Goal: Book appointment/travel/reservation

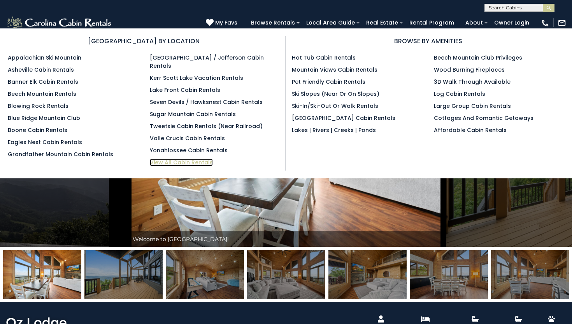
click at [208, 158] on link "View All Cabin Rentals" at bounding box center [181, 162] width 63 height 8
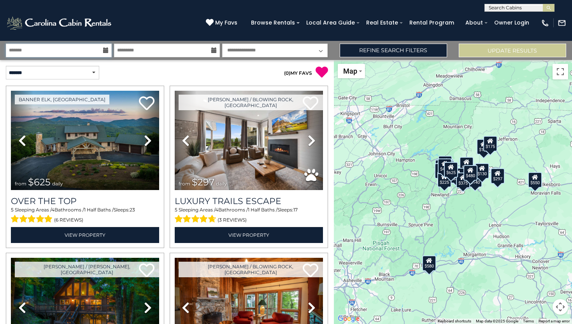
click at [88, 49] on input "text" at bounding box center [59, 51] width 106 height 14
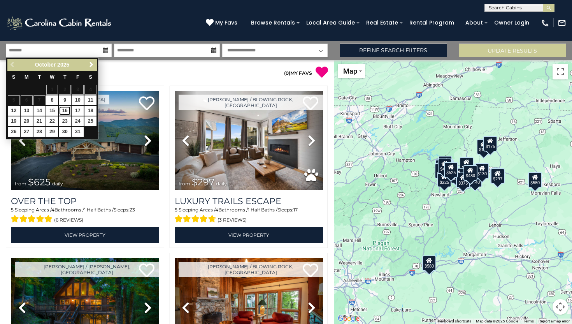
click at [65, 111] on link "16" at bounding box center [65, 111] width 12 height 10
type input "********"
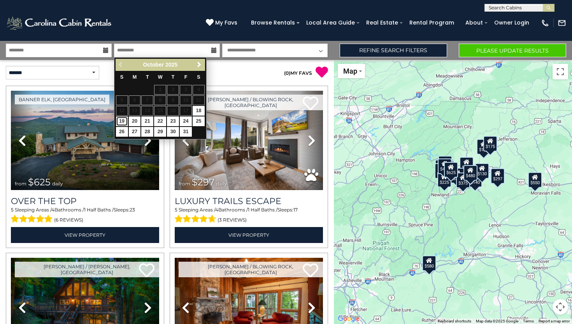
click at [121, 123] on link "19" at bounding box center [122, 121] width 12 height 10
type input "********"
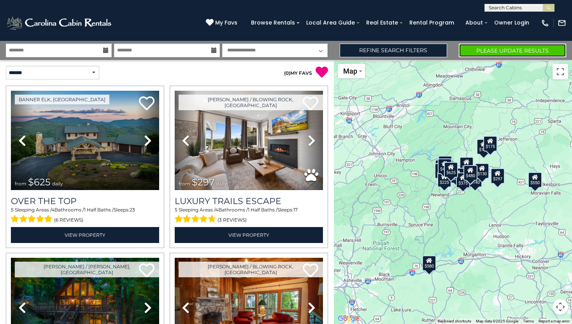
click at [530, 54] on button "Please Update Results" at bounding box center [512, 51] width 107 height 14
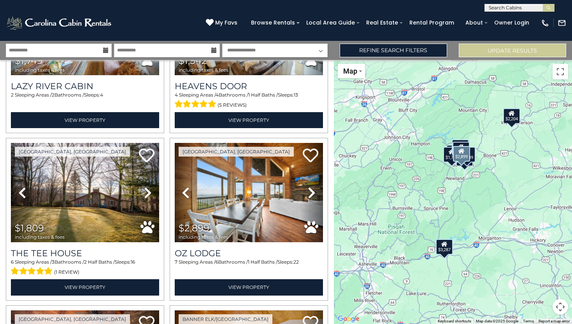
scroll to position [452, 0]
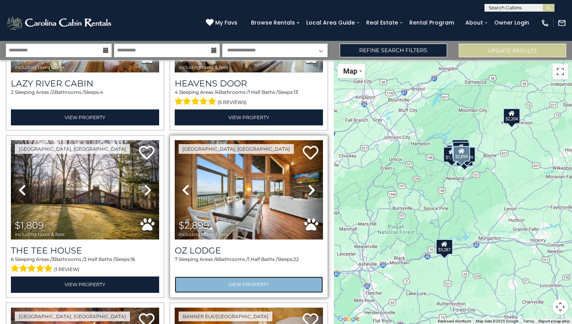
click at [243, 282] on link "View Property" at bounding box center [249, 284] width 148 height 16
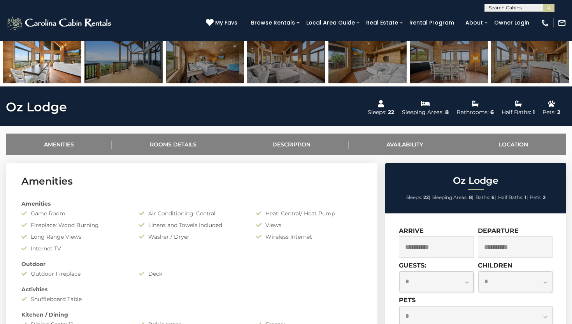
scroll to position [220, 0]
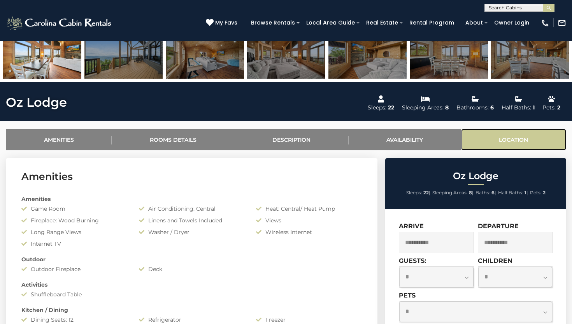
click at [526, 138] on link "Location" at bounding box center [513, 139] width 105 height 21
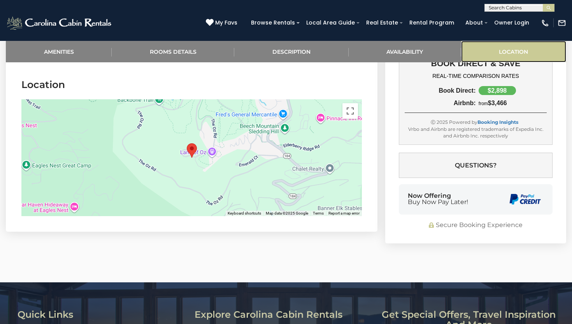
scroll to position [1663, 0]
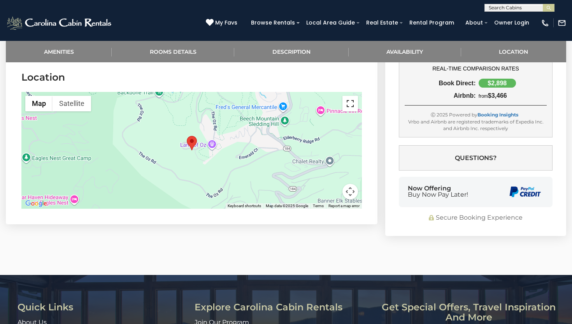
click at [352, 103] on button "Toggle fullscreen view" at bounding box center [350, 104] width 16 height 16
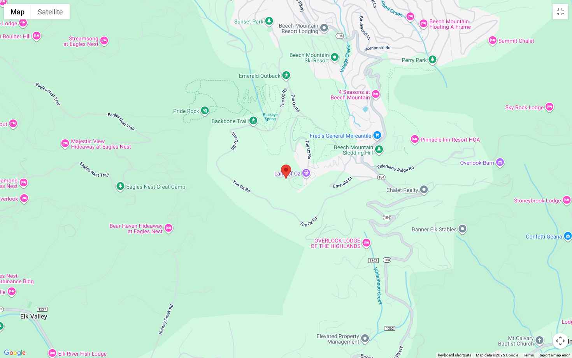
click at [289, 189] on div at bounding box center [286, 179] width 572 height 358
click at [281, 191] on div at bounding box center [286, 179] width 572 height 358
click at [561, 18] on button "Toggle fullscreen view" at bounding box center [560, 12] width 16 height 16
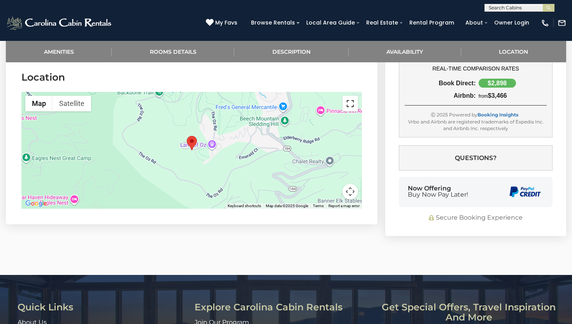
click at [354, 103] on button "Toggle fullscreen view" at bounding box center [350, 104] width 16 height 16
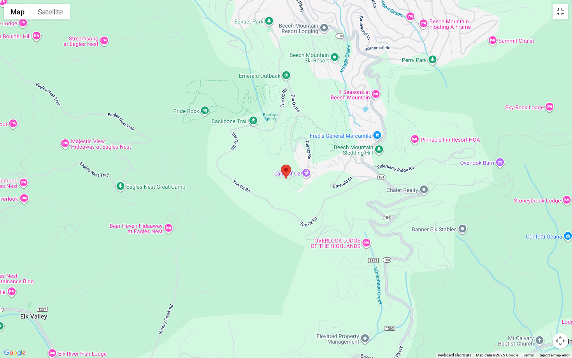
click at [565, 18] on button "Toggle fullscreen view" at bounding box center [560, 12] width 16 height 16
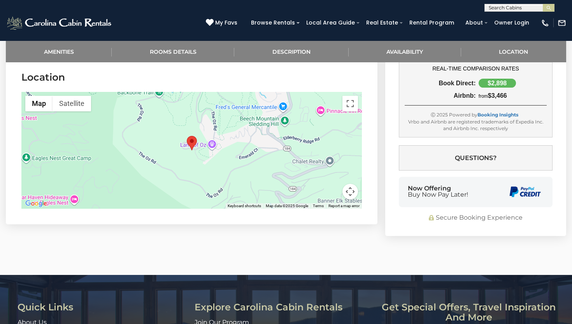
click at [352, 191] on button "Map camera controls" at bounding box center [350, 192] width 16 height 16
click at [331, 155] on button "Zoom in" at bounding box center [331, 153] width 16 height 16
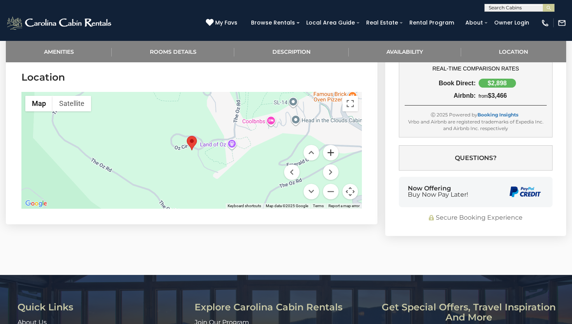
click at [331, 155] on button "Zoom in" at bounding box center [331, 153] width 16 height 16
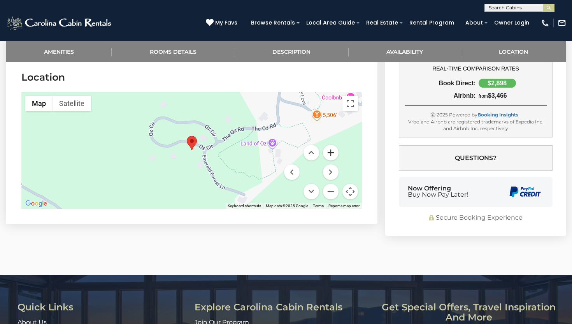
click at [331, 155] on button "Zoom in" at bounding box center [331, 153] width 16 height 16
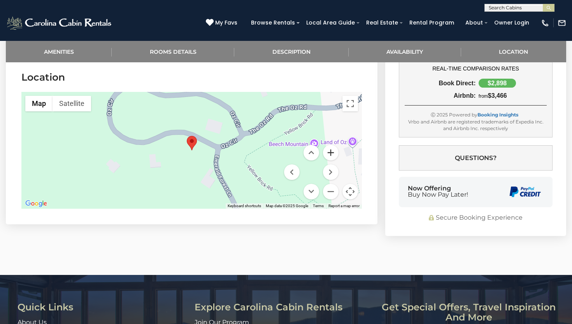
click at [331, 155] on button "Zoom in" at bounding box center [331, 153] width 16 height 16
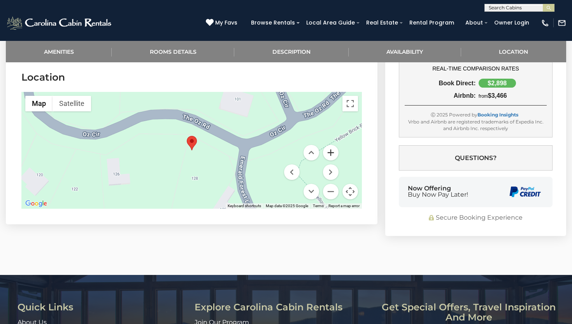
click at [331, 155] on button "Zoom in" at bounding box center [331, 153] width 16 height 16
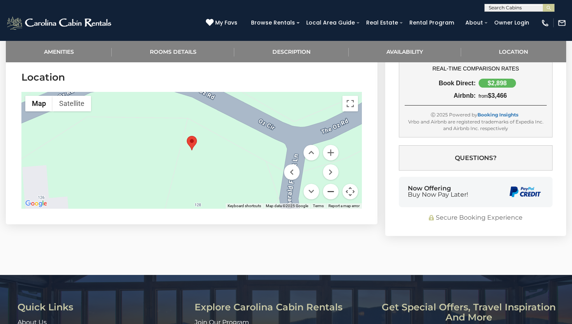
click at [332, 190] on button "Zoom out" at bounding box center [331, 192] width 16 height 16
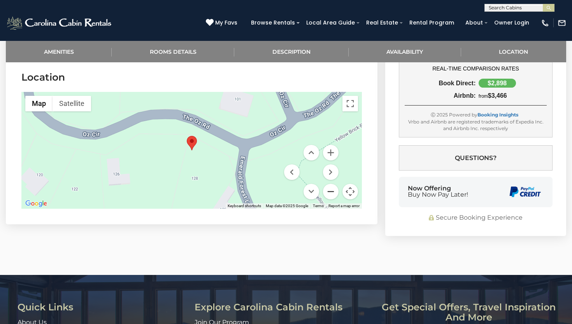
click at [332, 190] on button "Zoom out" at bounding box center [331, 192] width 16 height 16
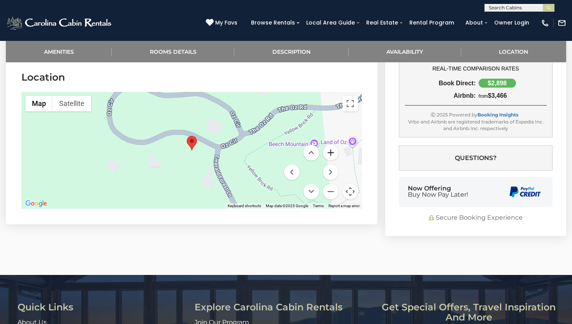
click at [332, 156] on button "Zoom in" at bounding box center [331, 153] width 16 height 16
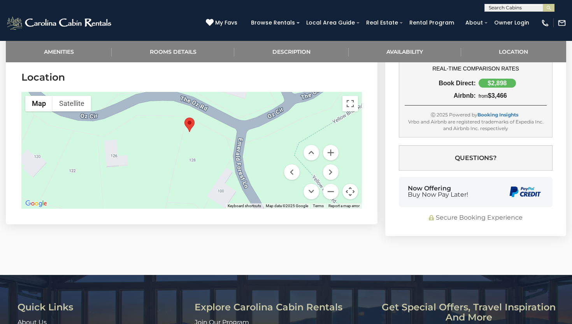
drag, startPoint x: 219, startPoint y: 180, endPoint x: 217, endPoint y: 161, distance: 19.6
click at [217, 161] on div at bounding box center [191, 150] width 340 height 117
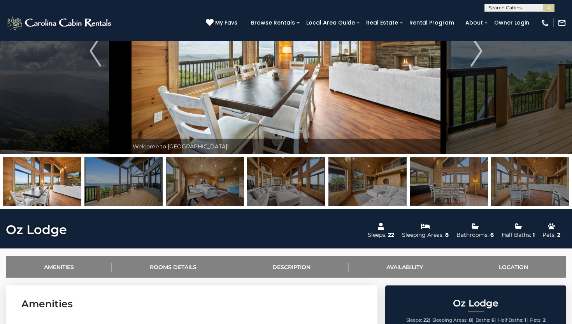
scroll to position [0, 0]
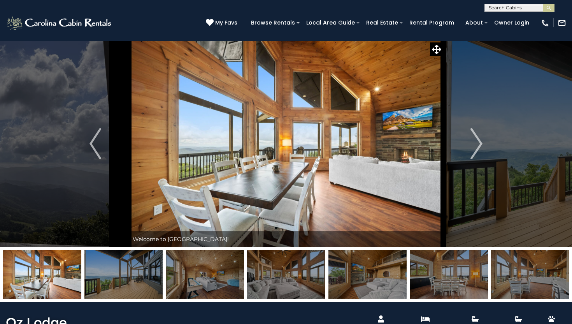
click at [110, 284] on img at bounding box center [123, 274] width 78 height 49
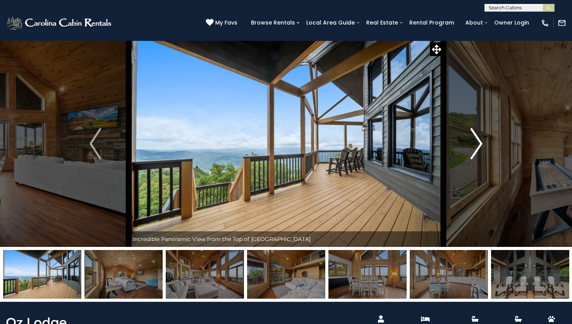
click at [479, 139] on img "Next" at bounding box center [477, 143] width 12 height 31
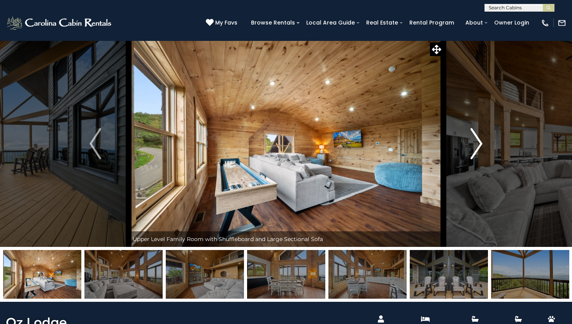
click at [479, 139] on img "Next" at bounding box center [477, 143] width 12 height 31
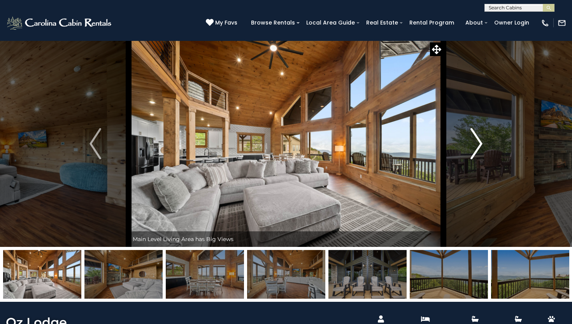
click at [479, 139] on img "Next" at bounding box center [477, 143] width 12 height 31
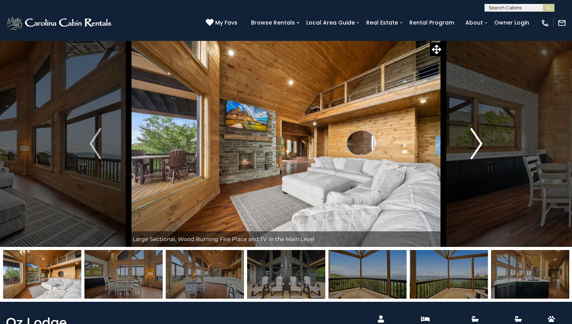
click at [479, 139] on img "Next" at bounding box center [477, 143] width 12 height 31
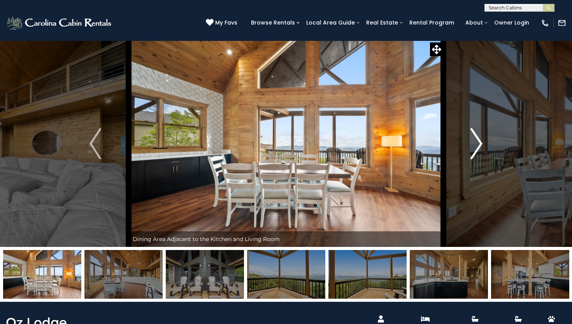
click at [479, 139] on img "Next" at bounding box center [477, 143] width 12 height 31
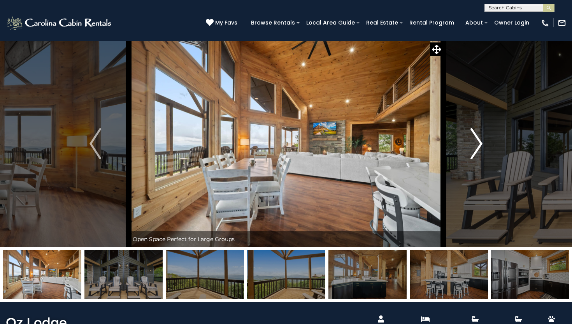
click at [479, 139] on img "Next" at bounding box center [477, 143] width 12 height 31
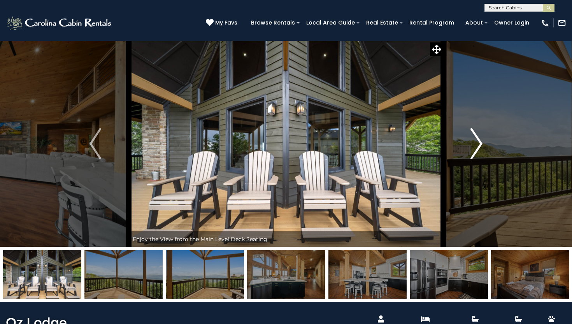
click at [479, 139] on img "Next" at bounding box center [477, 143] width 12 height 31
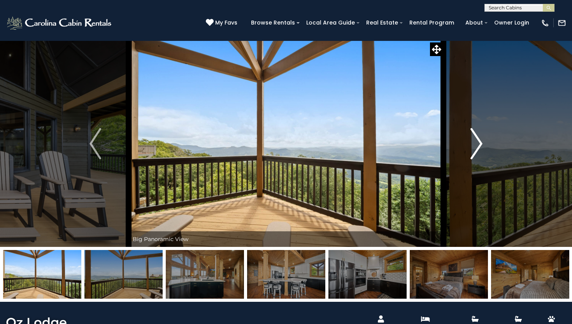
click at [479, 139] on img "Next" at bounding box center [477, 143] width 12 height 31
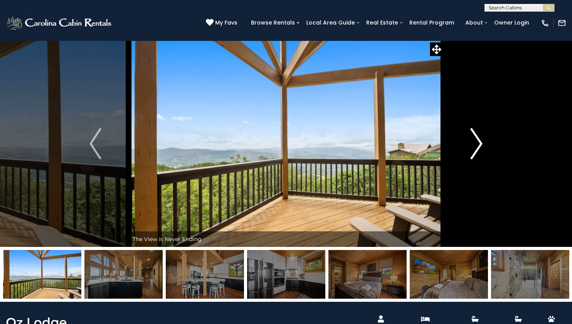
click at [479, 139] on img "Next" at bounding box center [477, 143] width 12 height 31
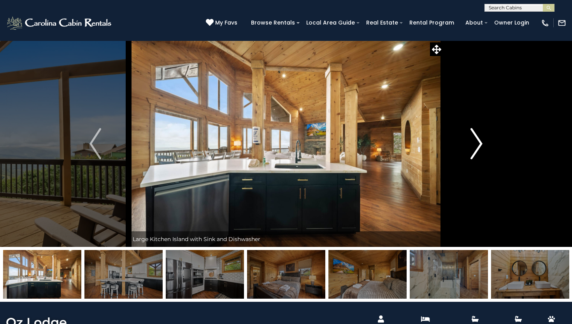
click at [479, 139] on img "Next" at bounding box center [477, 143] width 12 height 31
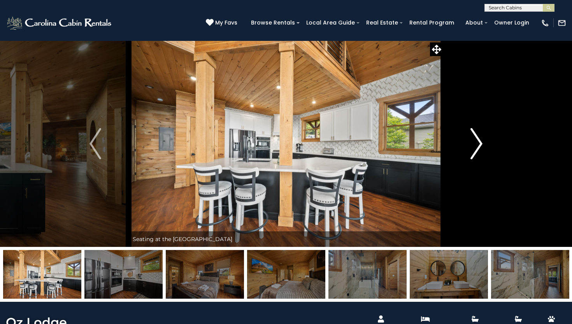
click at [479, 139] on img "Next" at bounding box center [477, 143] width 12 height 31
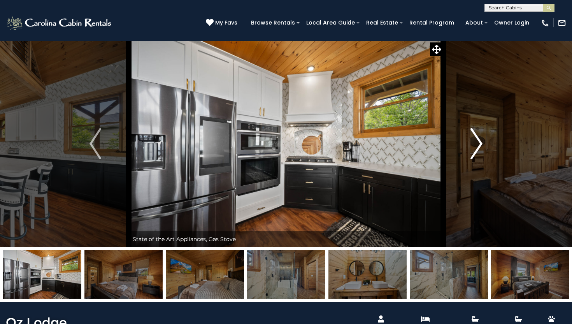
click at [479, 139] on img "Next" at bounding box center [477, 143] width 12 height 31
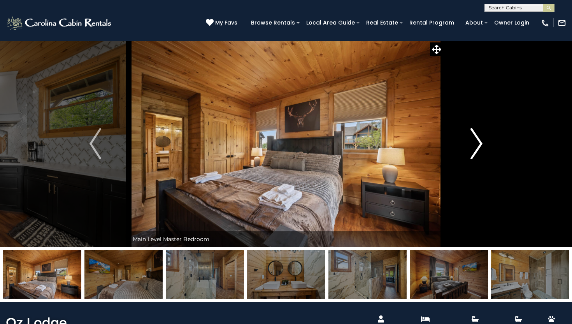
click at [479, 139] on img "Next" at bounding box center [477, 143] width 12 height 31
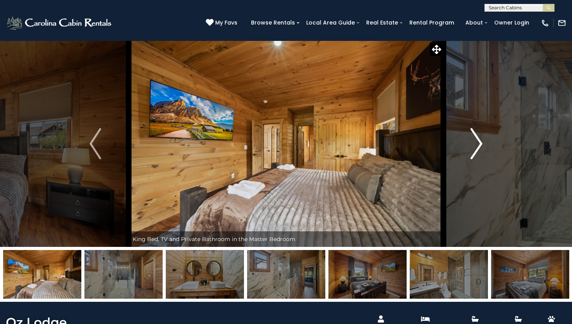
click at [479, 139] on img "Next" at bounding box center [477, 143] width 12 height 31
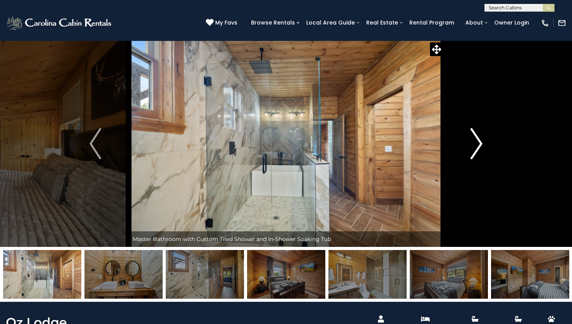
click at [479, 139] on img "Next" at bounding box center [477, 143] width 12 height 31
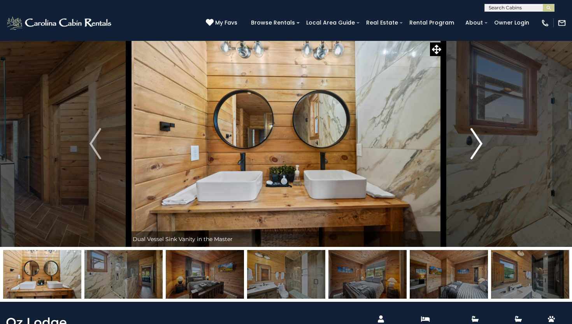
click at [479, 139] on img "Next" at bounding box center [477, 143] width 12 height 31
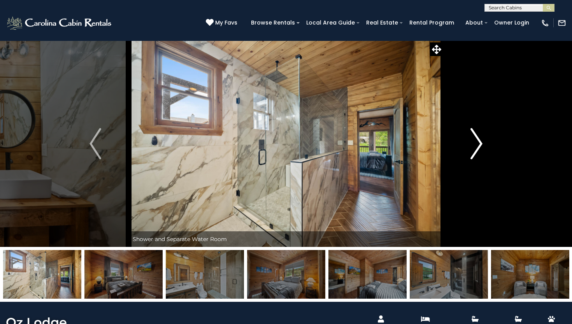
click at [479, 139] on img "Next" at bounding box center [477, 143] width 12 height 31
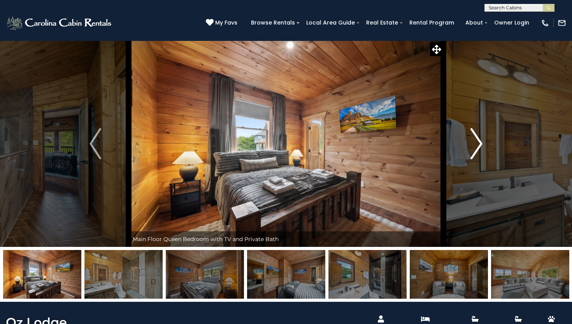
click at [479, 139] on img "Next" at bounding box center [477, 143] width 12 height 31
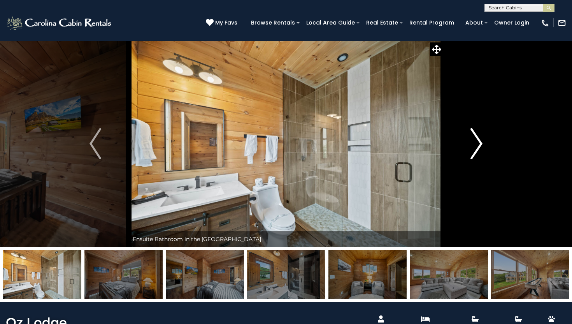
click at [479, 139] on img "Next" at bounding box center [477, 143] width 12 height 31
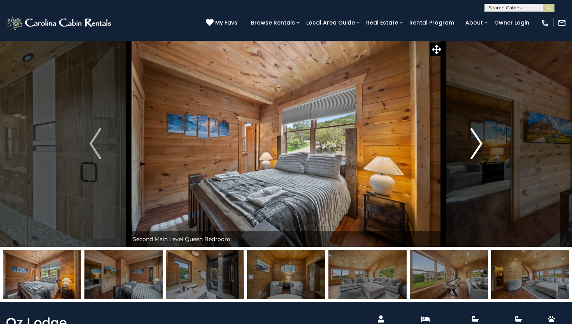
click at [479, 139] on img "Next" at bounding box center [477, 143] width 12 height 31
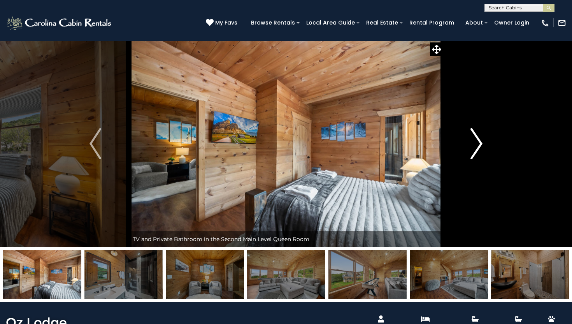
click at [479, 139] on img "Next" at bounding box center [477, 143] width 12 height 31
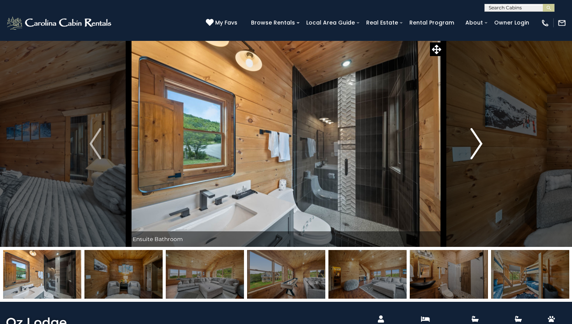
click at [479, 139] on img "Next" at bounding box center [477, 143] width 12 height 31
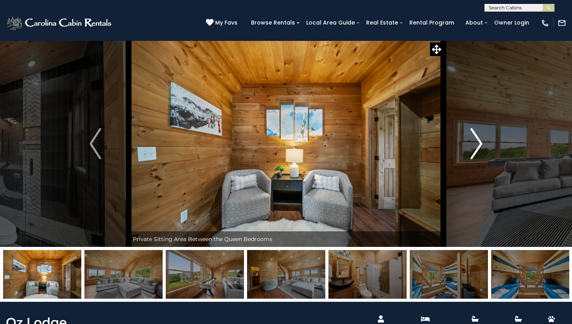
click at [479, 139] on img "Next" at bounding box center [477, 143] width 12 height 31
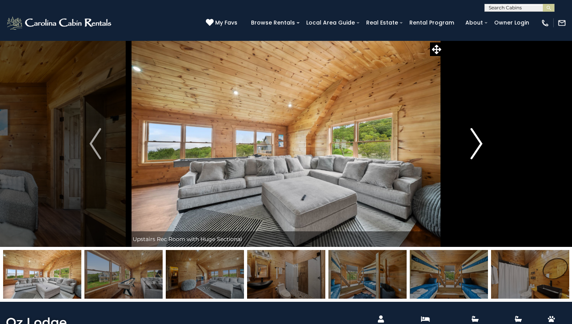
click at [479, 139] on img "Next" at bounding box center [477, 143] width 12 height 31
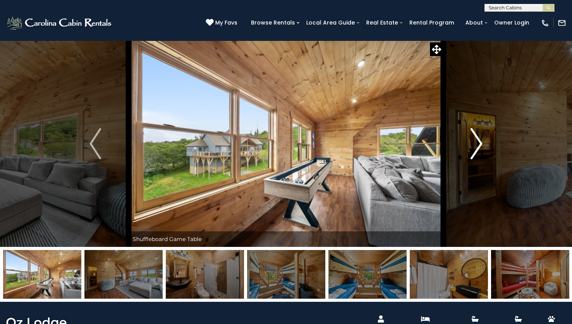
click at [479, 139] on img "Next" at bounding box center [477, 143] width 12 height 31
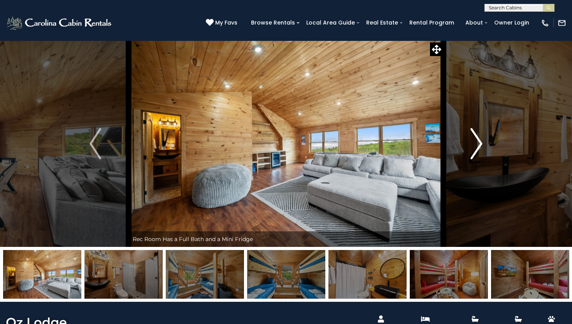
click at [479, 139] on img "Next" at bounding box center [477, 143] width 12 height 31
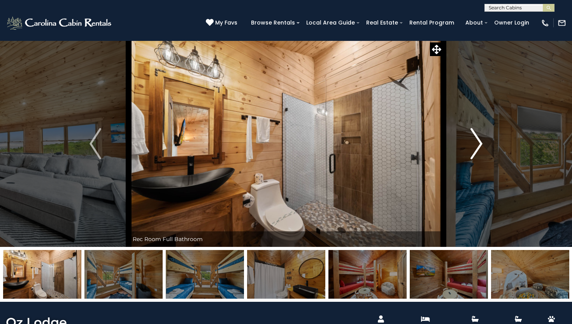
click at [479, 139] on img "Next" at bounding box center [477, 143] width 12 height 31
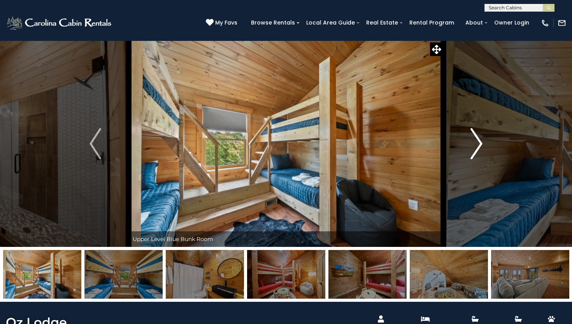
click at [479, 139] on img "Next" at bounding box center [477, 143] width 12 height 31
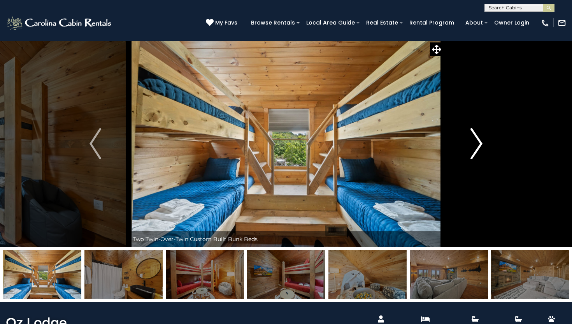
click at [479, 139] on img "Next" at bounding box center [477, 143] width 12 height 31
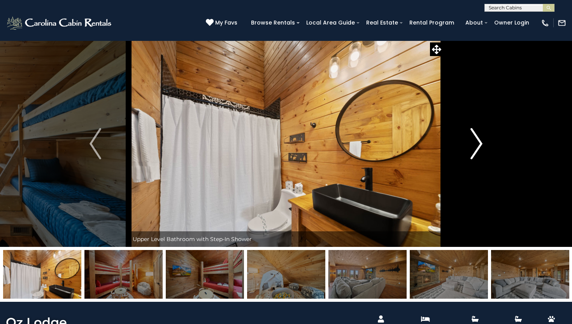
click at [479, 139] on img "Next" at bounding box center [477, 143] width 12 height 31
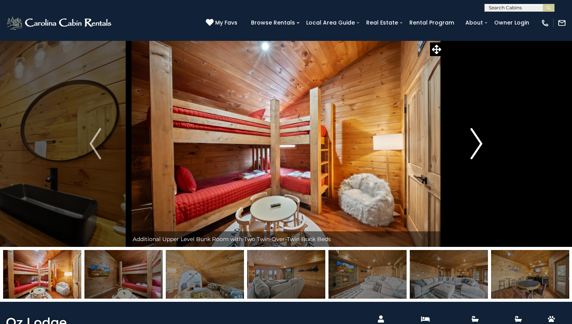
click at [479, 139] on img "Next" at bounding box center [477, 143] width 12 height 31
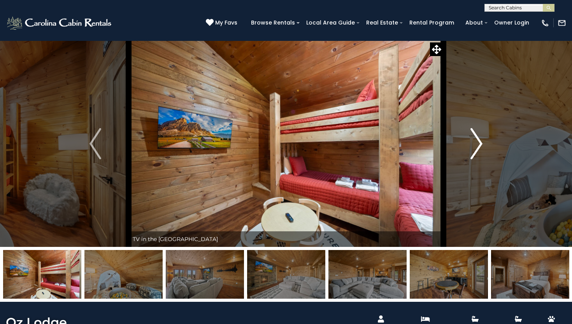
click at [479, 139] on img "Next" at bounding box center [477, 143] width 12 height 31
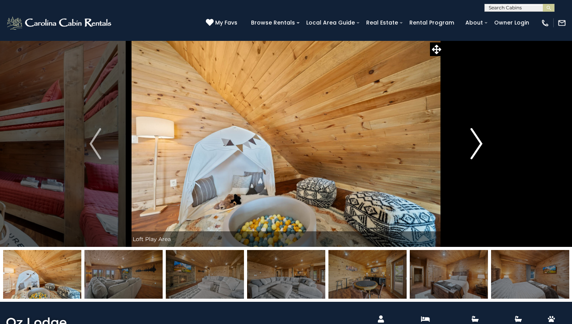
click at [479, 139] on img "Next" at bounding box center [477, 143] width 12 height 31
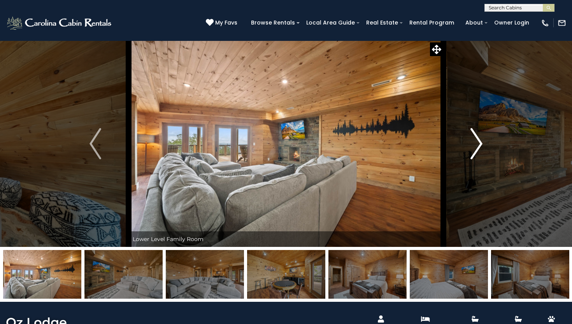
click at [479, 139] on img "Next" at bounding box center [477, 143] width 12 height 31
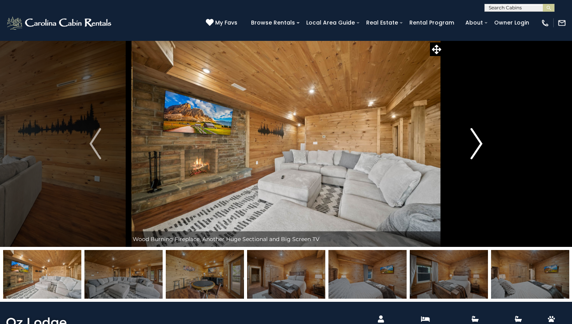
click at [479, 139] on img "Next" at bounding box center [477, 143] width 12 height 31
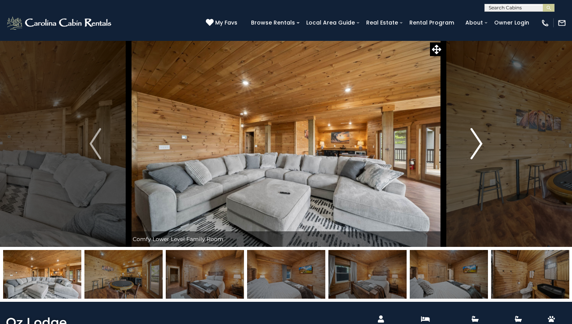
click at [479, 139] on img "Next" at bounding box center [477, 143] width 12 height 31
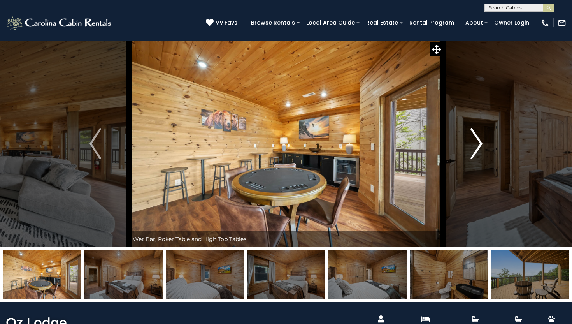
click at [479, 139] on img "Next" at bounding box center [477, 143] width 12 height 31
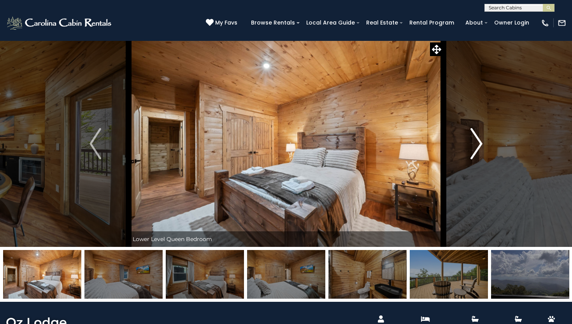
click at [479, 139] on img "Next" at bounding box center [477, 143] width 12 height 31
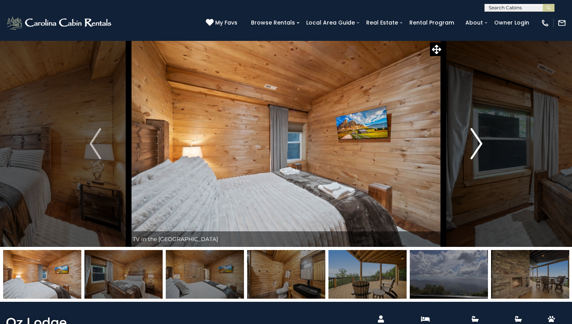
click at [479, 139] on img "Next" at bounding box center [477, 143] width 12 height 31
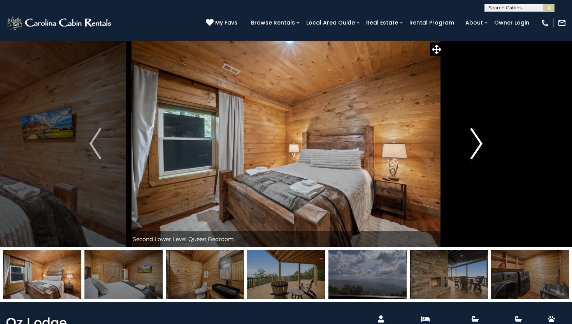
click at [479, 139] on img "Next" at bounding box center [477, 143] width 12 height 31
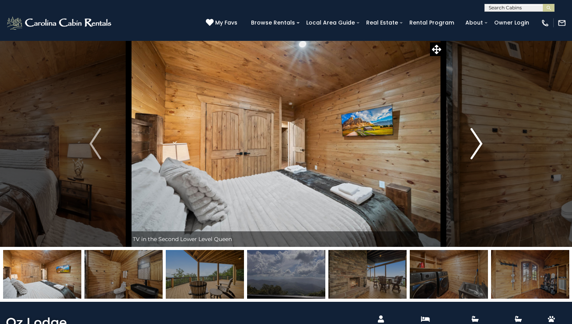
click at [479, 139] on img "Next" at bounding box center [477, 143] width 12 height 31
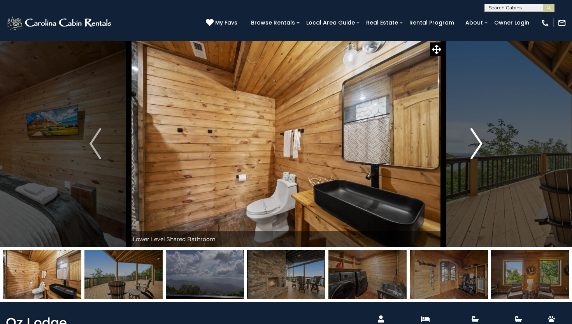
click at [479, 139] on img "Next" at bounding box center [477, 143] width 12 height 31
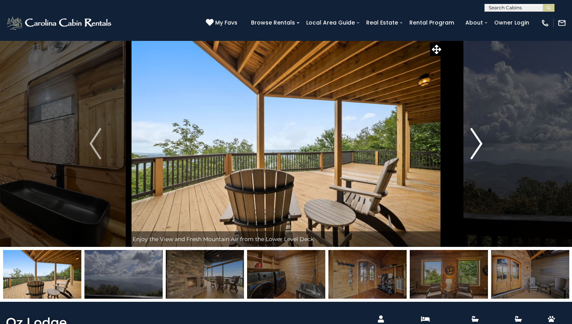
click at [479, 139] on img "Next" at bounding box center [477, 143] width 12 height 31
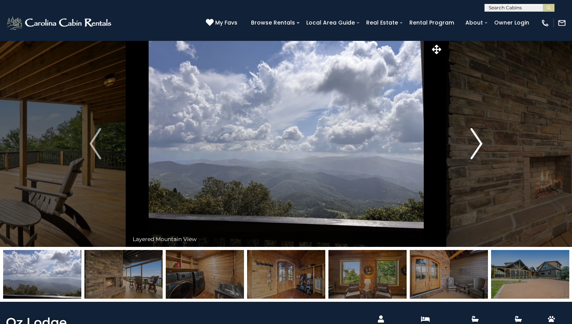
click at [479, 139] on img "Next" at bounding box center [477, 143] width 12 height 31
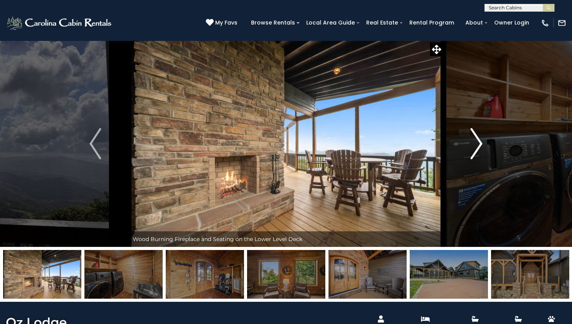
click at [479, 139] on img "Next" at bounding box center [477, 143] width 12 height 31
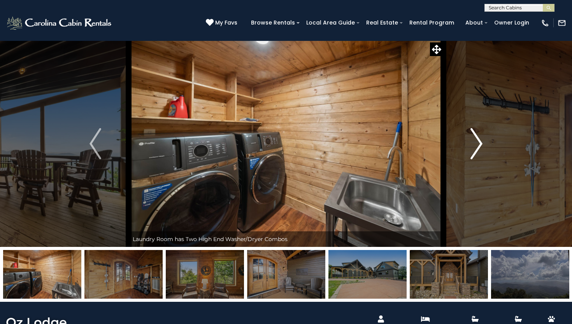
click at [479, 139] on img "Next" at bounding box center [477, 143] width 12 height 31
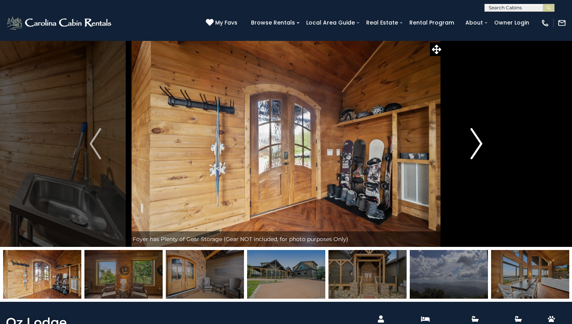
click at [479, 139] on img "Next" at bounding box center [477, 143] width 12 height 31
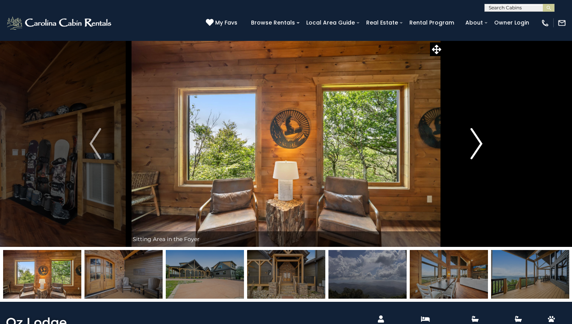
click at [479, 139] on img "Next" at bounding box center [477, 143] width 12 height 31
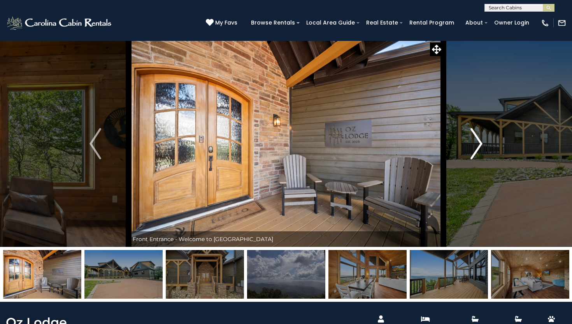
click at [479, 139] on img "Next" at bounding box center [477, 143] width 12 height 31
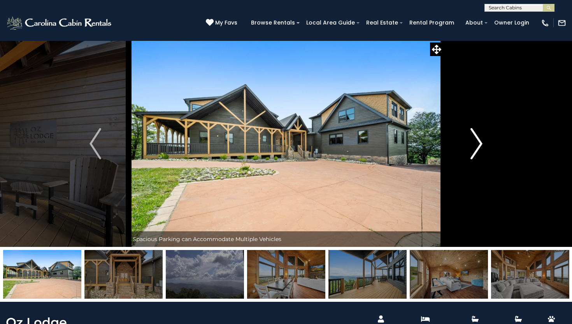
click at [479, 139] on img "Next" at bounding box center [477, 143] width 12 height 31
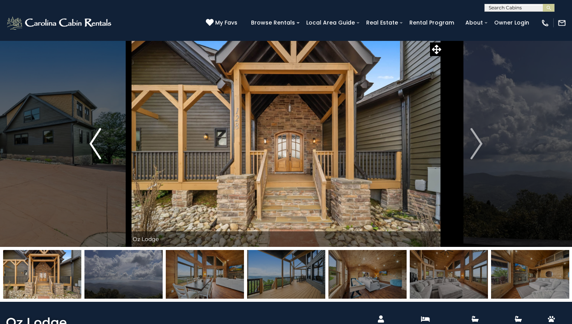
click at [97, 141] on img "Previous" at bounding box center [95, 143] width 12 height 31
